Goal: Transaction & Acquisition: Purchase product/service

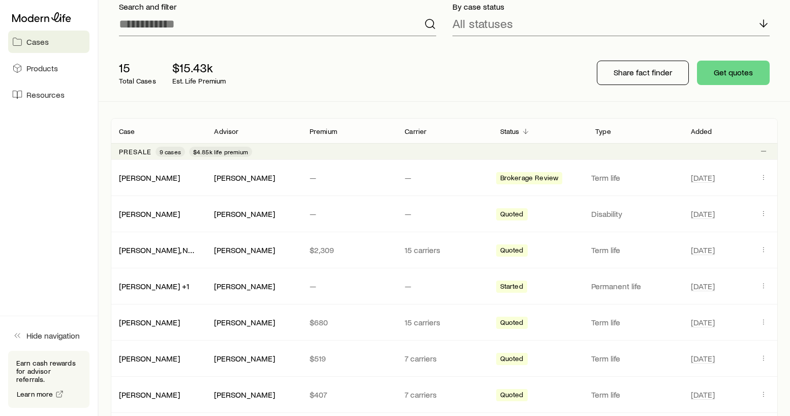
scroll to position [77, 0]
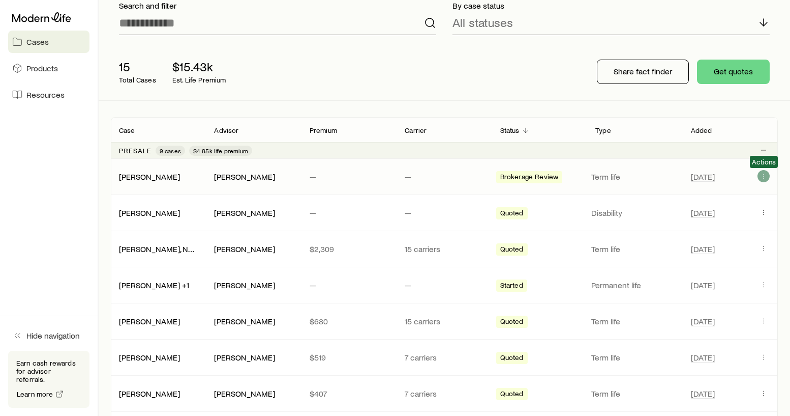
click at [765, 177] on icon "Client cases" at bounding box center [764, 176] width 8 height 8
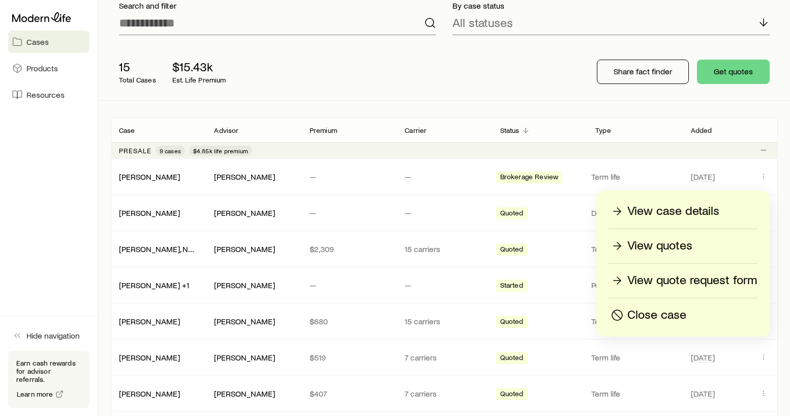
click at [664, 249] on p "View quotes" at bounding box center [660, 246] width 65 height 16
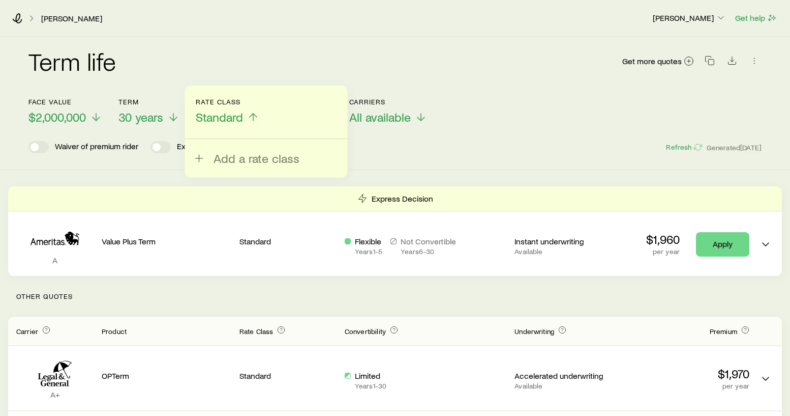
click at [430, 159] on div "Term life Get more quotes Face value $2,000,000 Term 30 years Rate Class Standa…" at bounding box center [395, 103] width 790 height 133
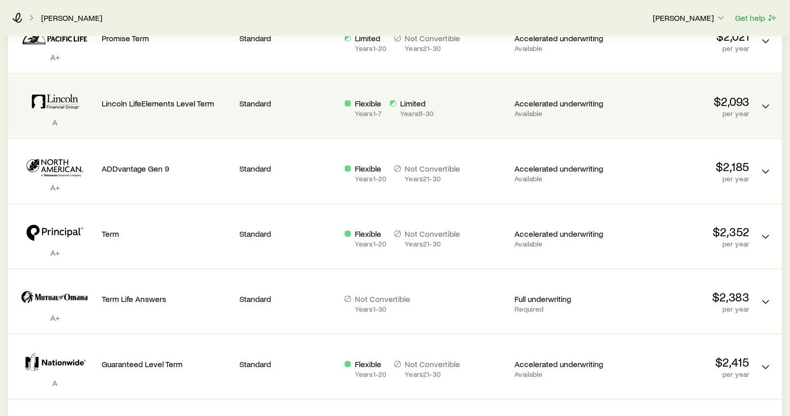
scroll to position [600, 0]
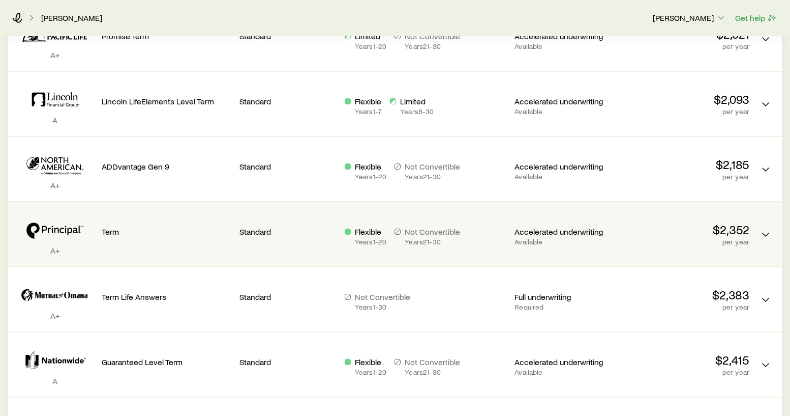
click at [740, 227] on p "$2,352" at bounding box center [685, 229] width 130 height 14
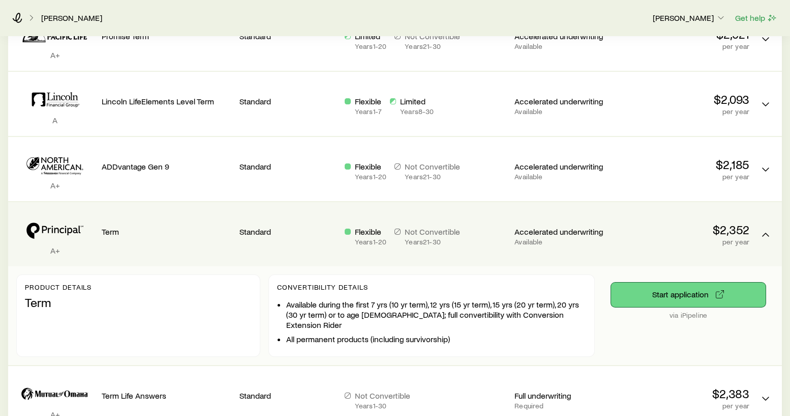
click at [699, 290] on button "Start application" at bounding box center [688, 294] width 155 height 24
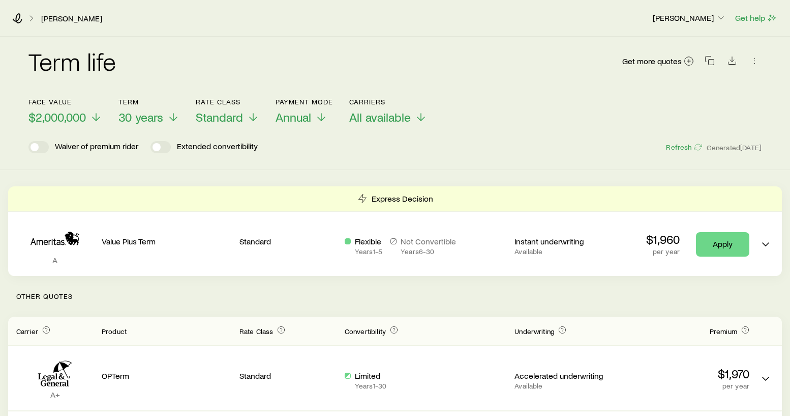
scroll to position [0, 0]
click at [21, 19] on icon at bounding box center [17, 18] width 10 height 10
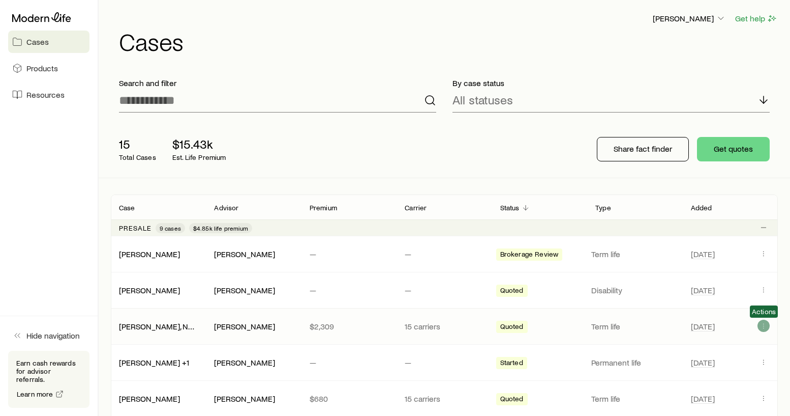
click at [763, 325] on icon "Client cases" at bounding box center [764, 325] width 8 height 8
click at [764, 323] on icon "Client cases" at bounding box center [764, 325] width 8 height 8
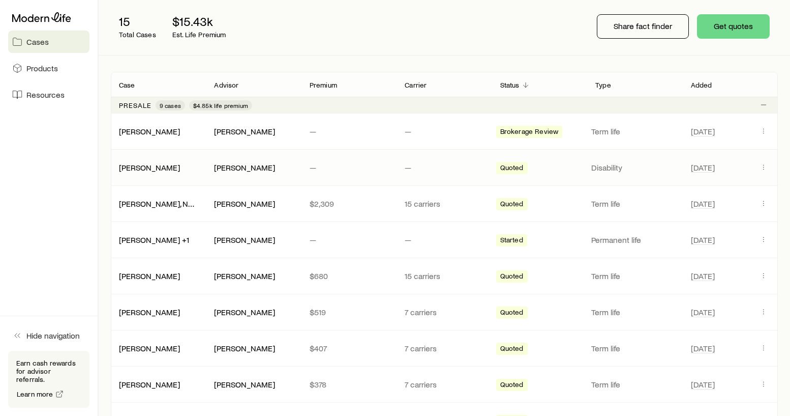
scroll to position [125, 0]
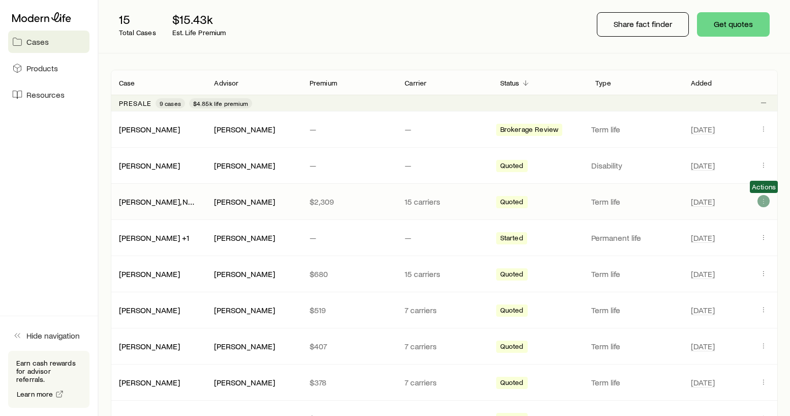
click at [764, 201] on icon "Client cases" at bounding box center [764, 201] width 8 height 8
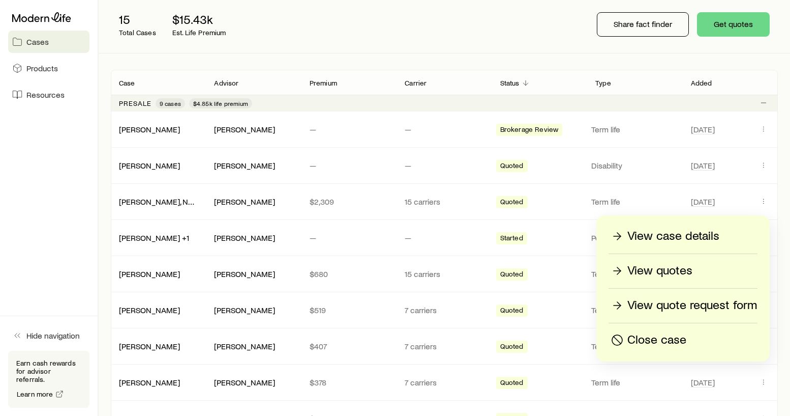
click at [672, 269] on p "View quotes" at bounding box center [660, 270] width 65 height 16
